Goal: Task Accomplishment & Management: Use online tool/utility

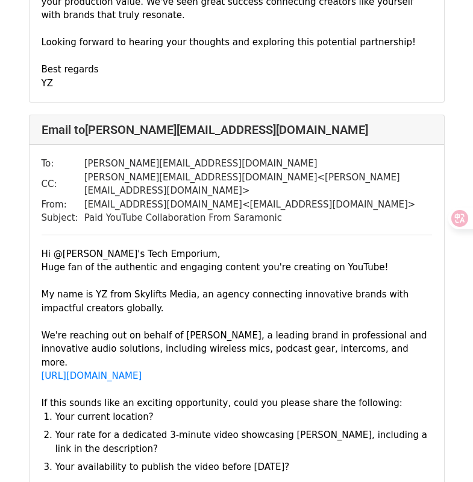
scroll to position [1633, 0]
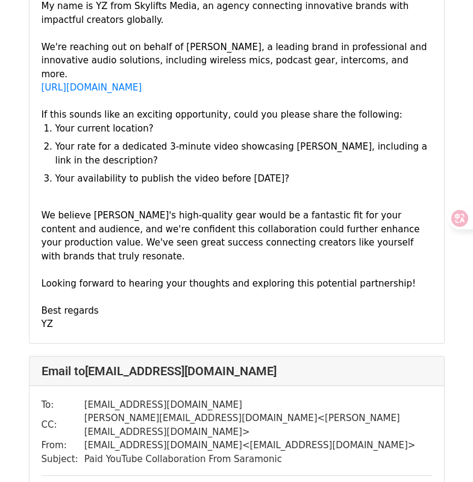
scroll to position [706, 0]
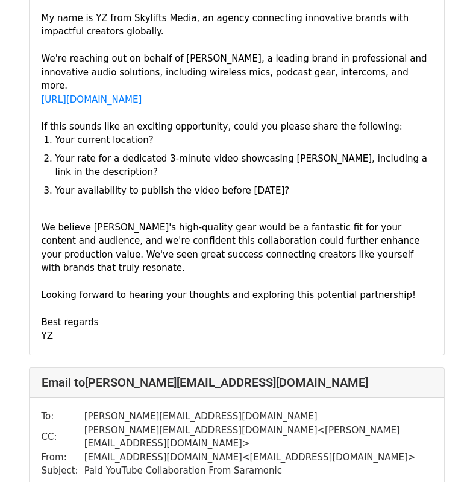
scroll to position [473, 0]
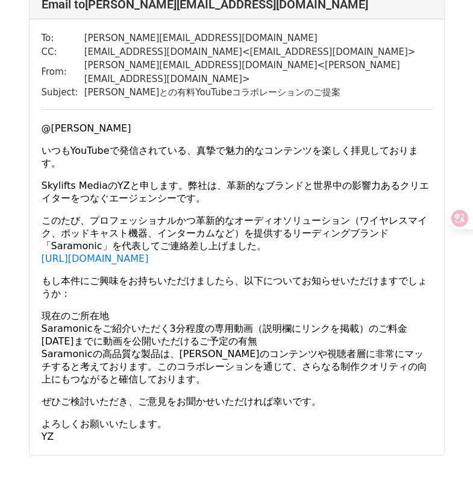
scroll to position [629, 0]
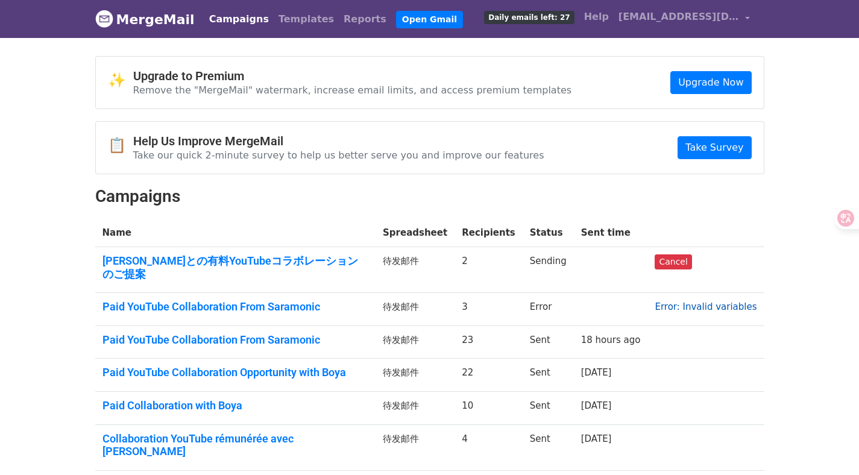
click at [719, 301] on link "Error: Invalid variables" at bounding box center [706, 306] width 102 height 11
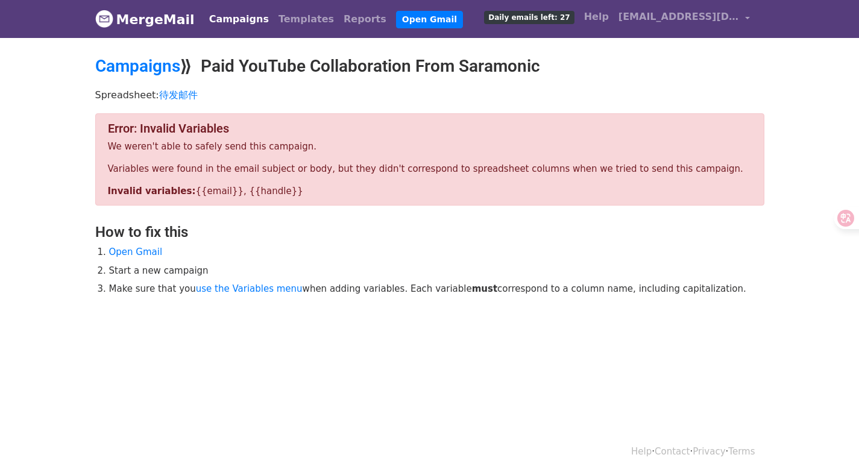
click at [147, 265] on li "Start a new campaign" at bounding box center [436, 271] width 655 height 14
click at [156, 271] on li "Start a new campaign" at bounding box center [436, 271] width 655 height 14
click at [156, 272] on li "Start a new campaign" at bounding box center [436, 271] width 655 height 14
click at [172, 255] on li "Open Gmail" at bounding box center [436, 252] width 655 height 14
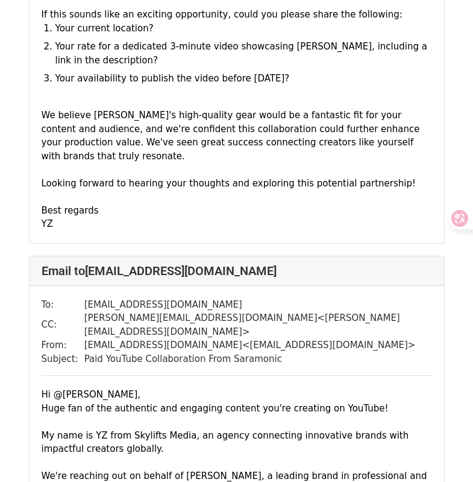
scroll to position [1005, 0]
